Goal: Information Seeking & Learning: Compare options

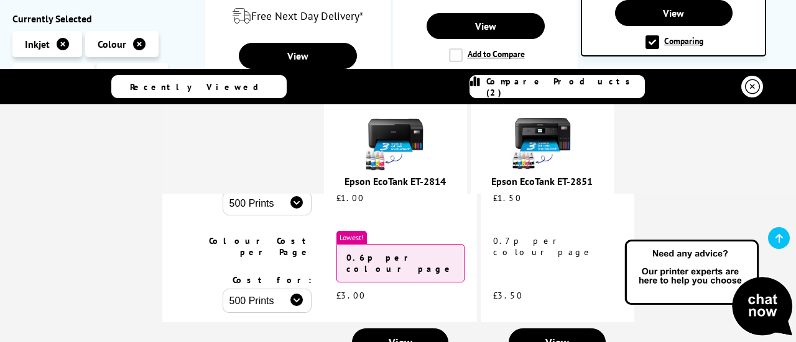
scroll to position [373, 0]
click at [545, 335] on span "View" at bounding box center [557, 342] width 24 height 14
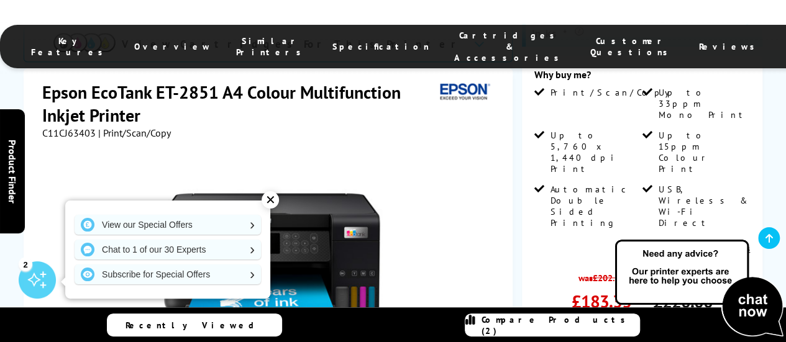
scroll to position [373, 0]
